Goal: Information Seeking & Learning: Learn about a topic

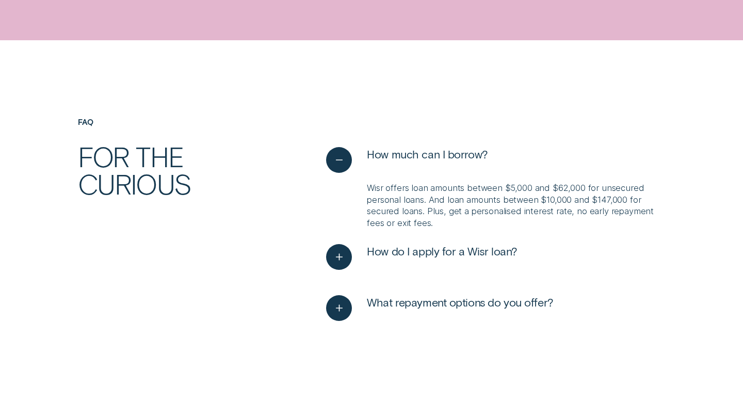
scroll to position [2425, 0]
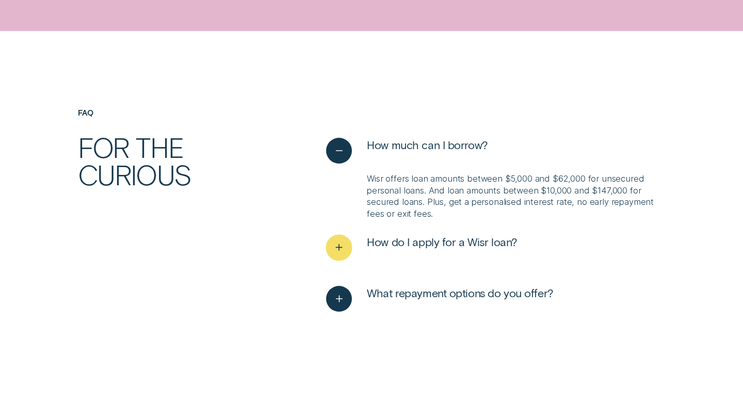
click at [340, 249] on icon "See more" at bounding box center [338, 248] width 13 height 16
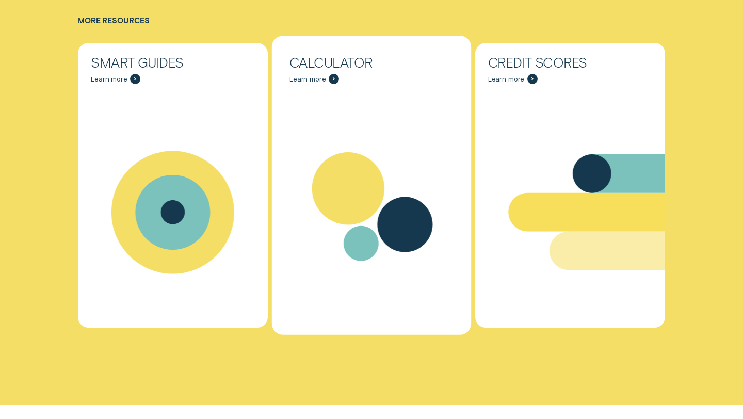
scroll to position [3390, 0]
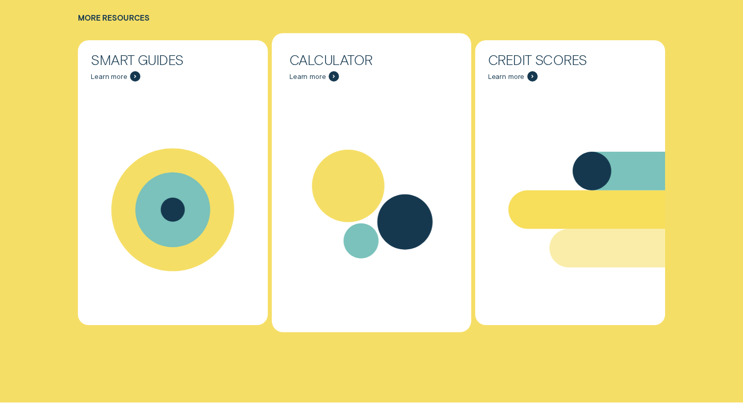
click at [338, 200] on icon "Calculator - Learn more" at bounding box center [348, 186] width 73 height 73
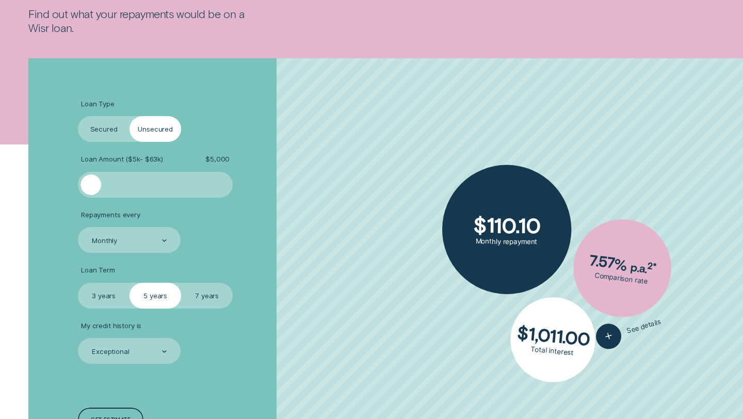
scroll to position [207, 0]
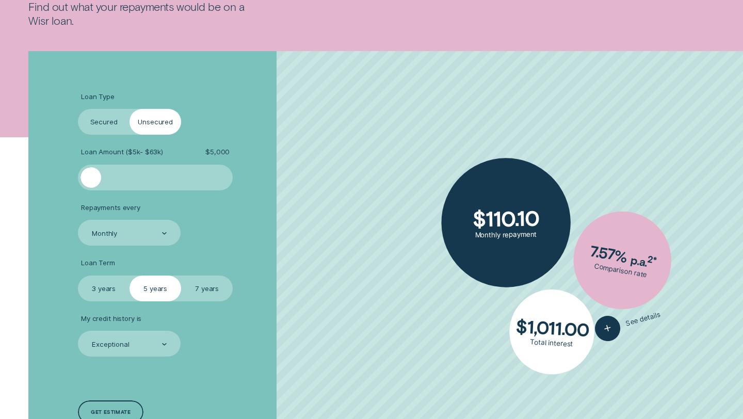
click at [103, 121] on label "Secured" at bounding box center [104, 122] width 52 height 26
click at [78, 109] on input "Secured" at bounding box center [78, 109] width 0 height 0
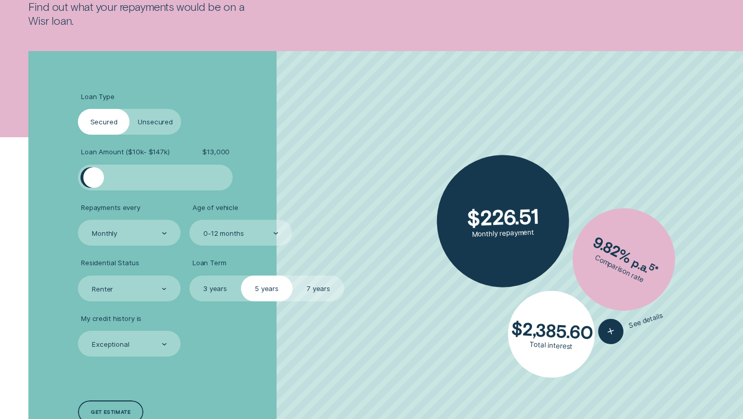
click at [93, 179] on div at bounding box center [94, 177] width 21 height 21
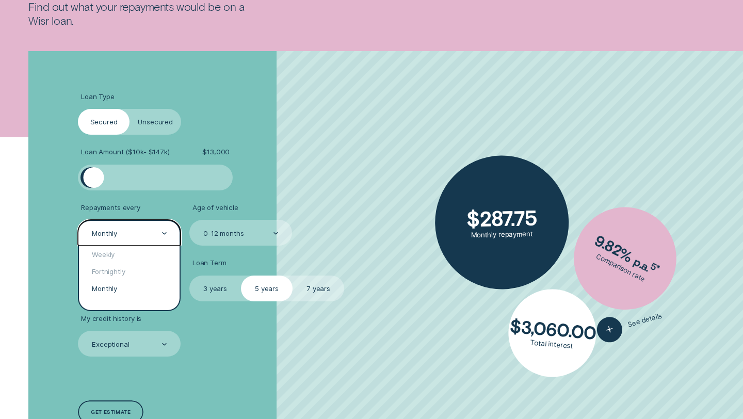
click at [167, 233] on div "Monthly" at bounding box center [129, 233] width 103 height 26
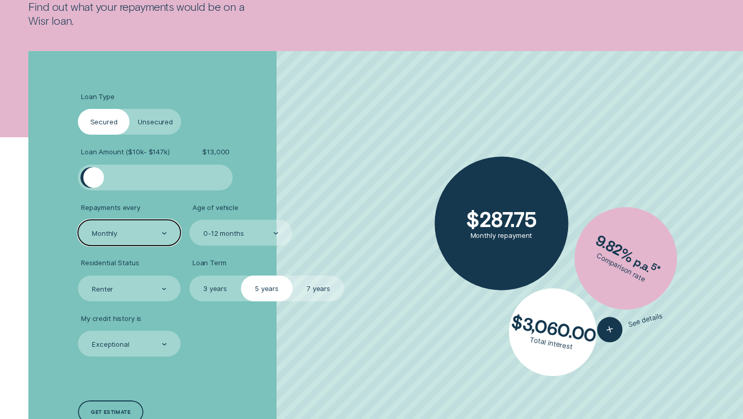
click at [207, 285] on label "3 years" at bounding box center [215, 289] width 52 height 26
click at [189, 276] on input "3 years" at bounding box center [189, 276] width 0 height 0
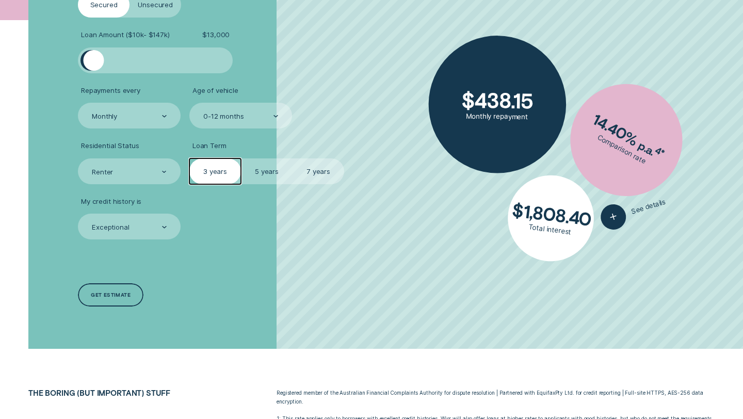
scroll to position [327, 0]
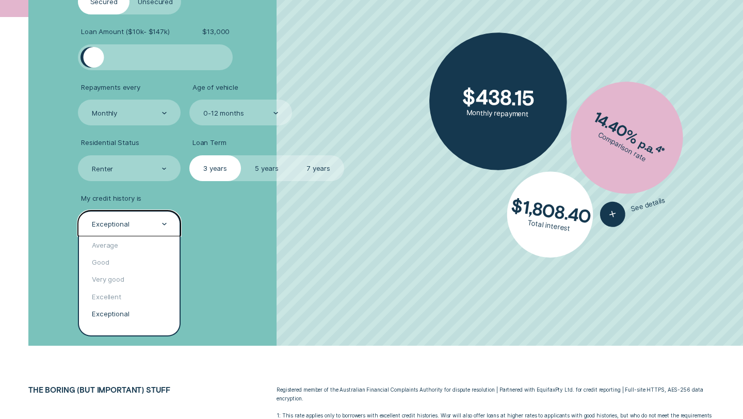
click at [165, 223] on icon at bounding box center [164, 224] width 5 height 3
click at [142, 248] on div "Average" at bounding box center [129, 244] width 101 height 17
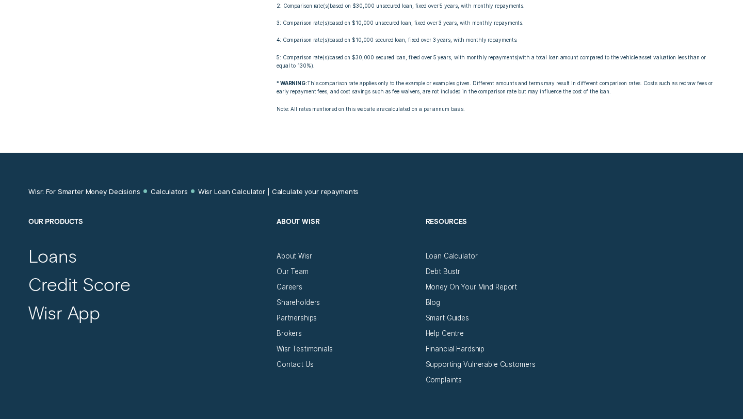
scroll to position [800, 0]
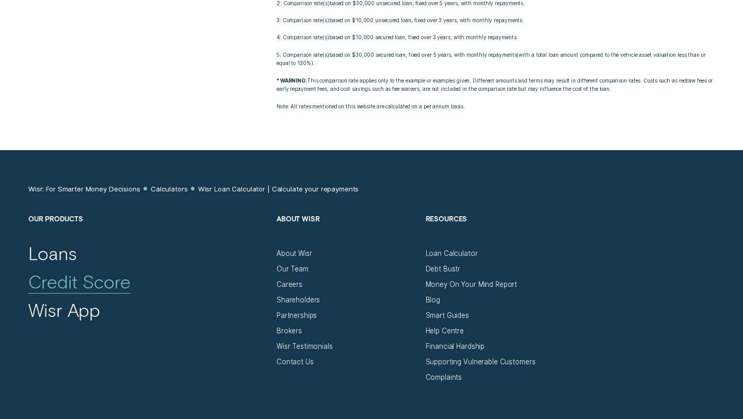
click at [108, 285] on div "Credit Score" at bounding box center [79, 281] width 102 height 22
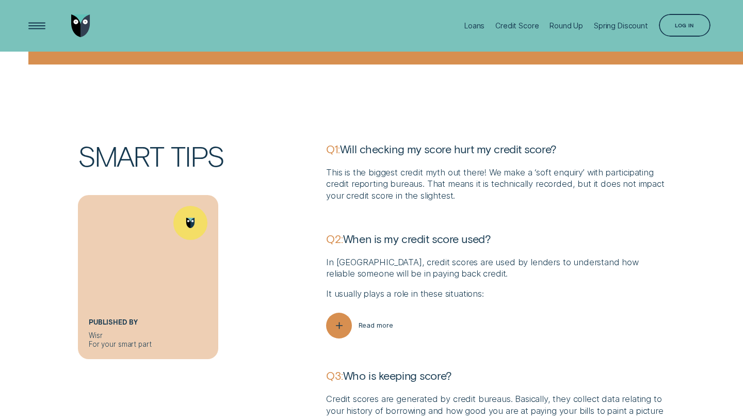
scroll to position [2504, 0]
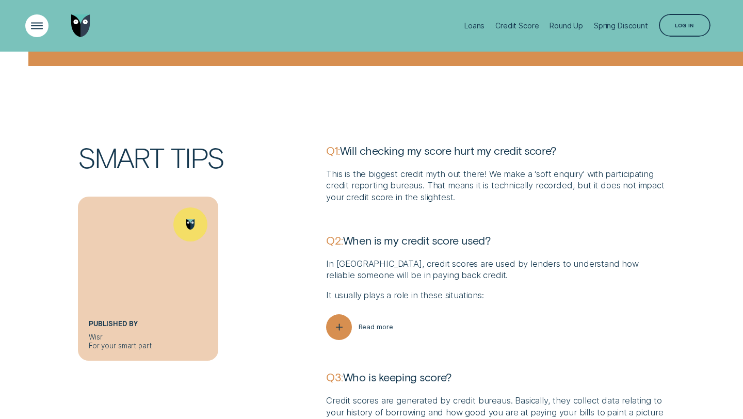
click at [30, 23] on div "Open Menu" at bounding box center [37, 25] width 33 height 33
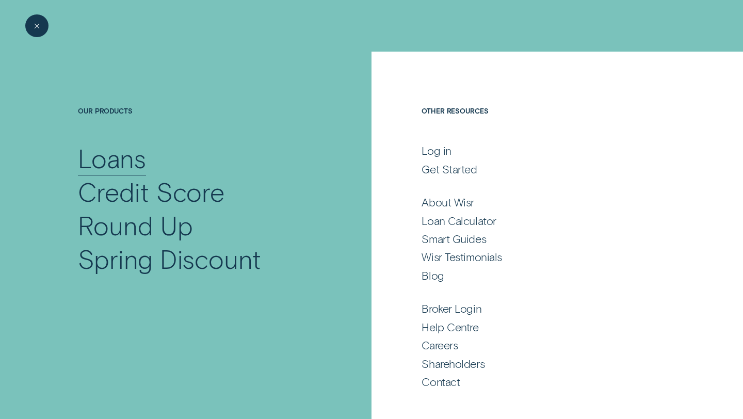
click at [119, 164] on div "Loans" at bounding box center [112, 158] width 68 height 34
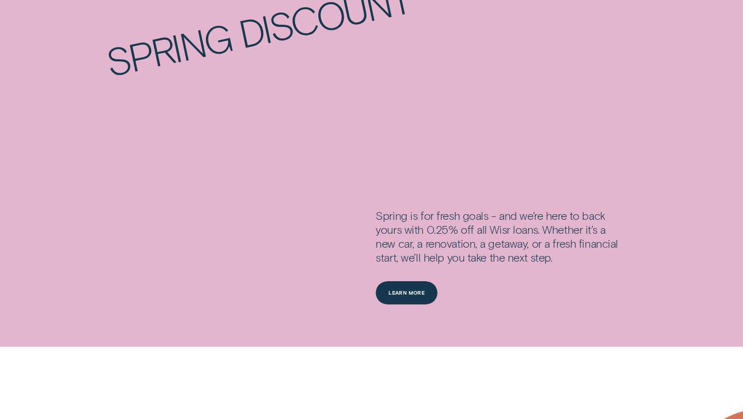
scroll to position [1323, 0]
